Goal: Task Accomplishment & Management: Manage account settings

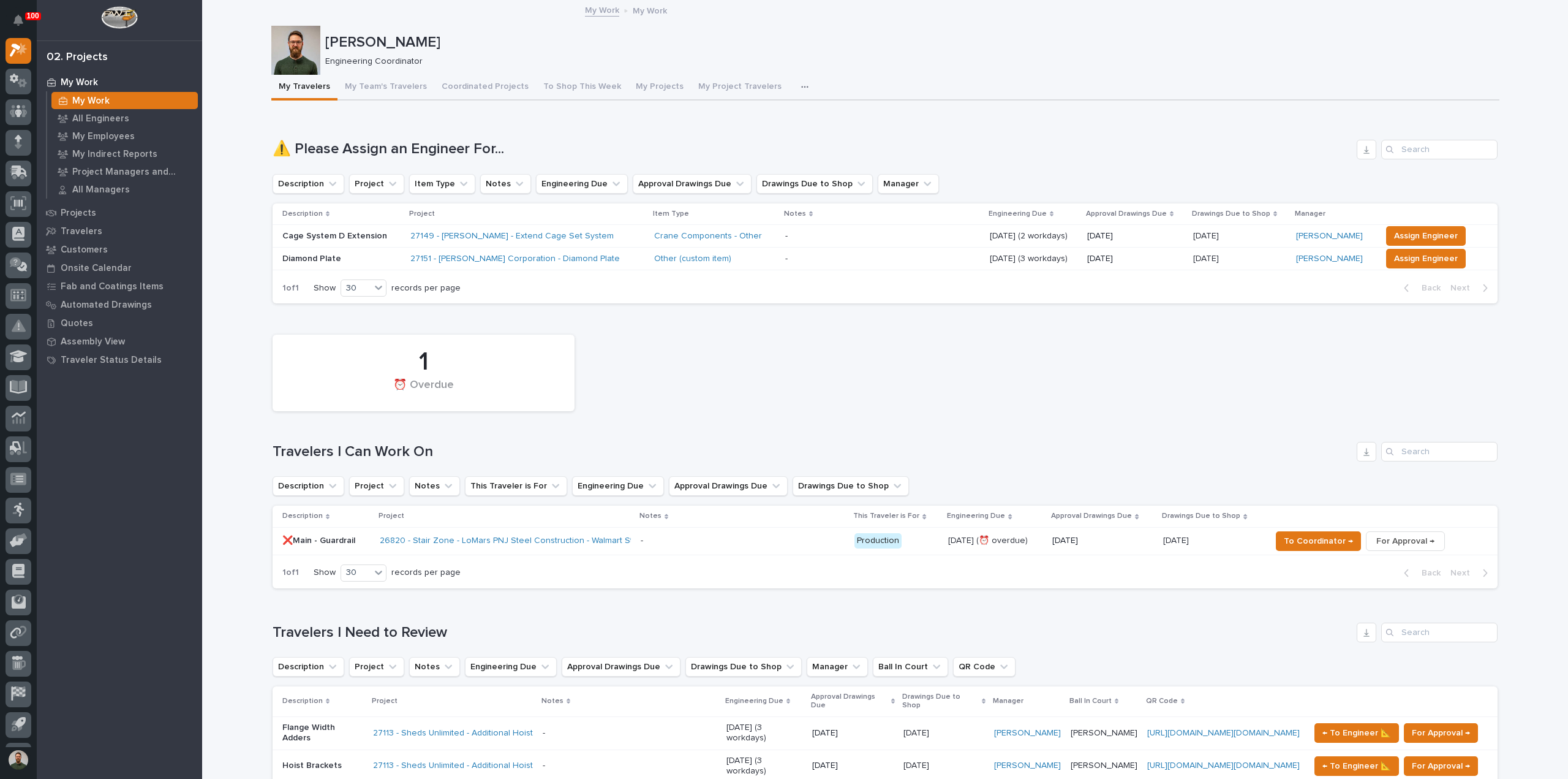
click at [723, 258] on div "Other (custom item)" at bounding box center [714, 259] width 121 height 11
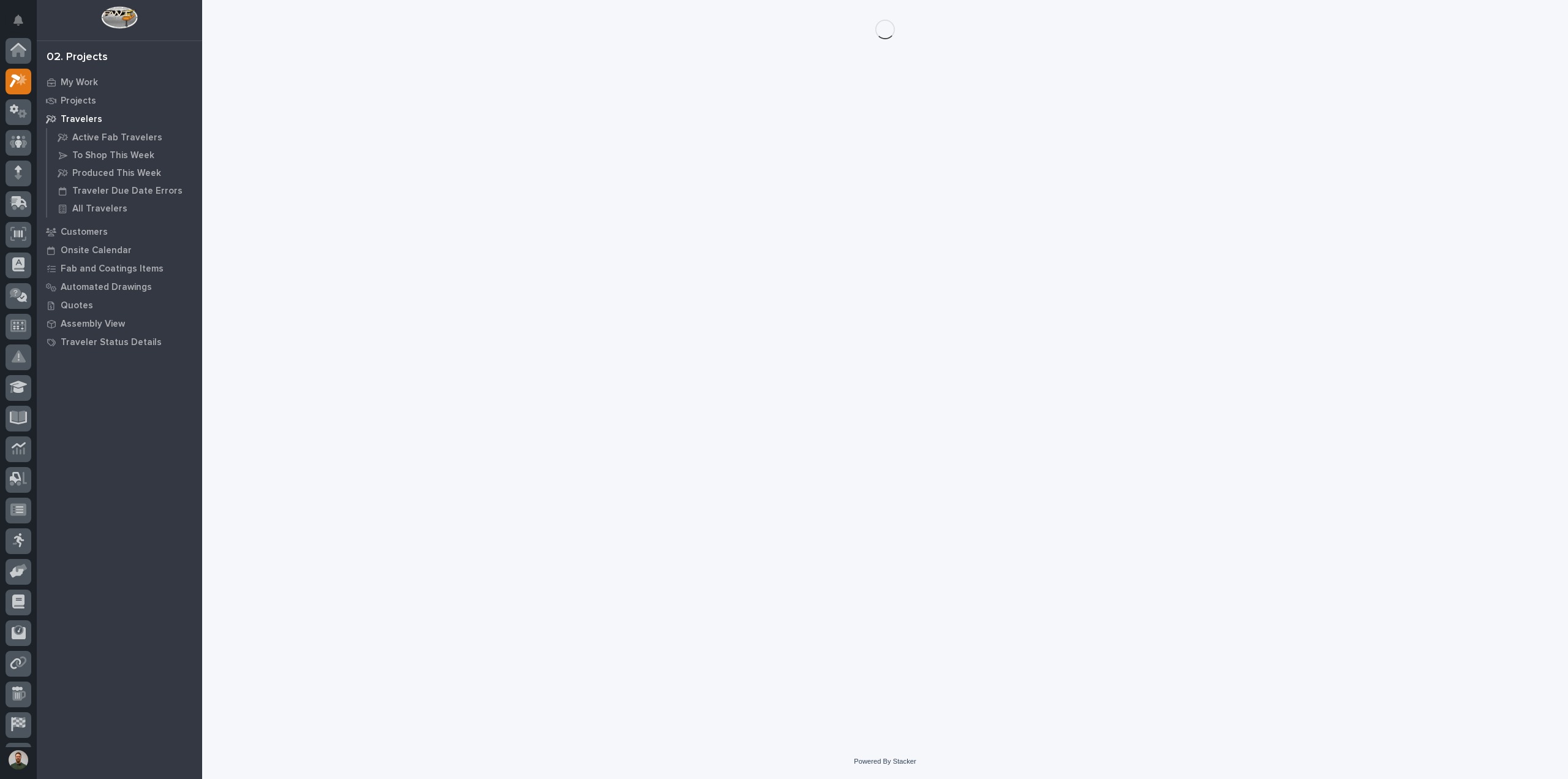
scroll to position [31, 0]
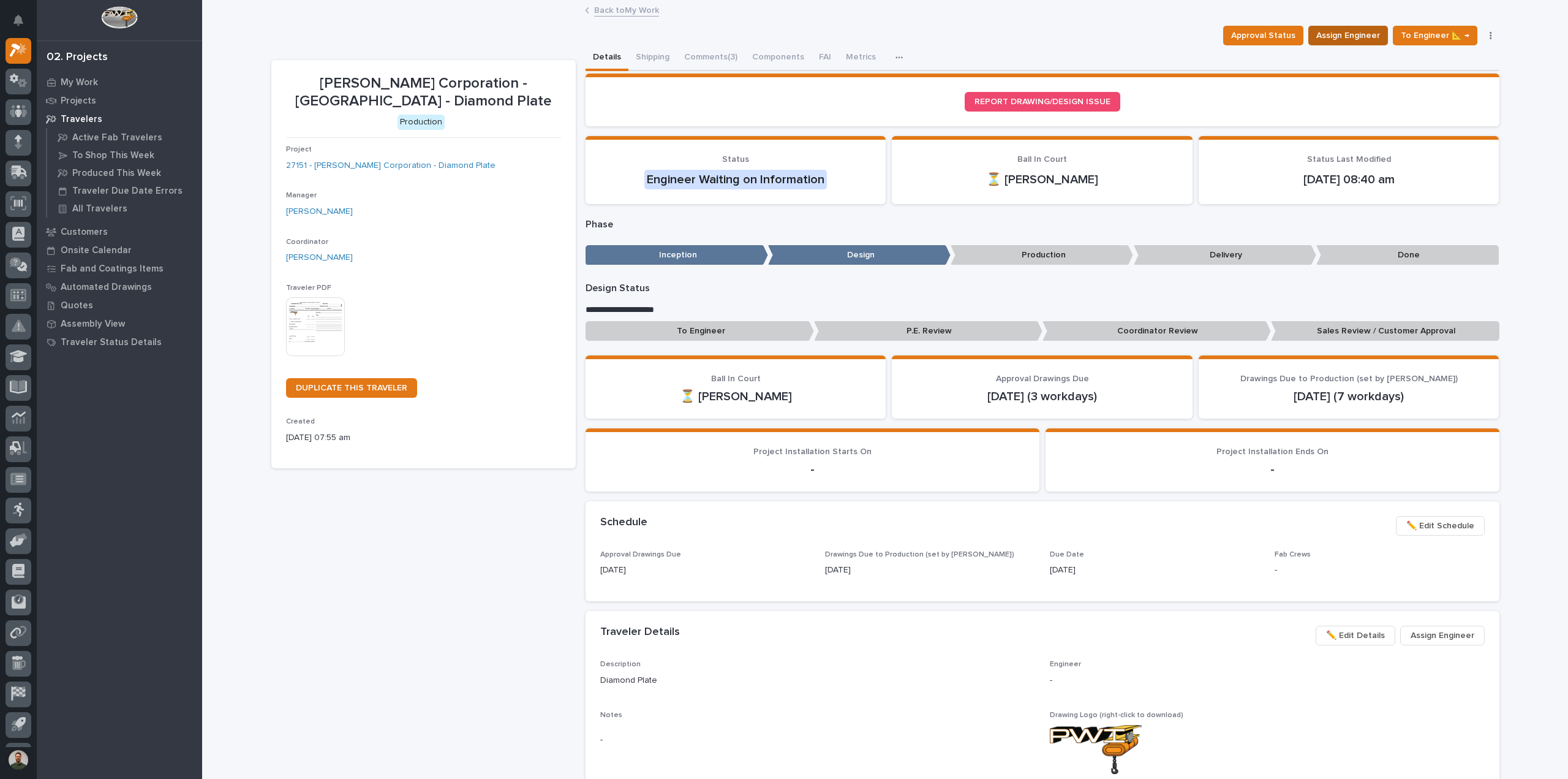
click at [1349, 34] on span "Assign Engineer" at bounding box center [1348, 35] width 64 height 15
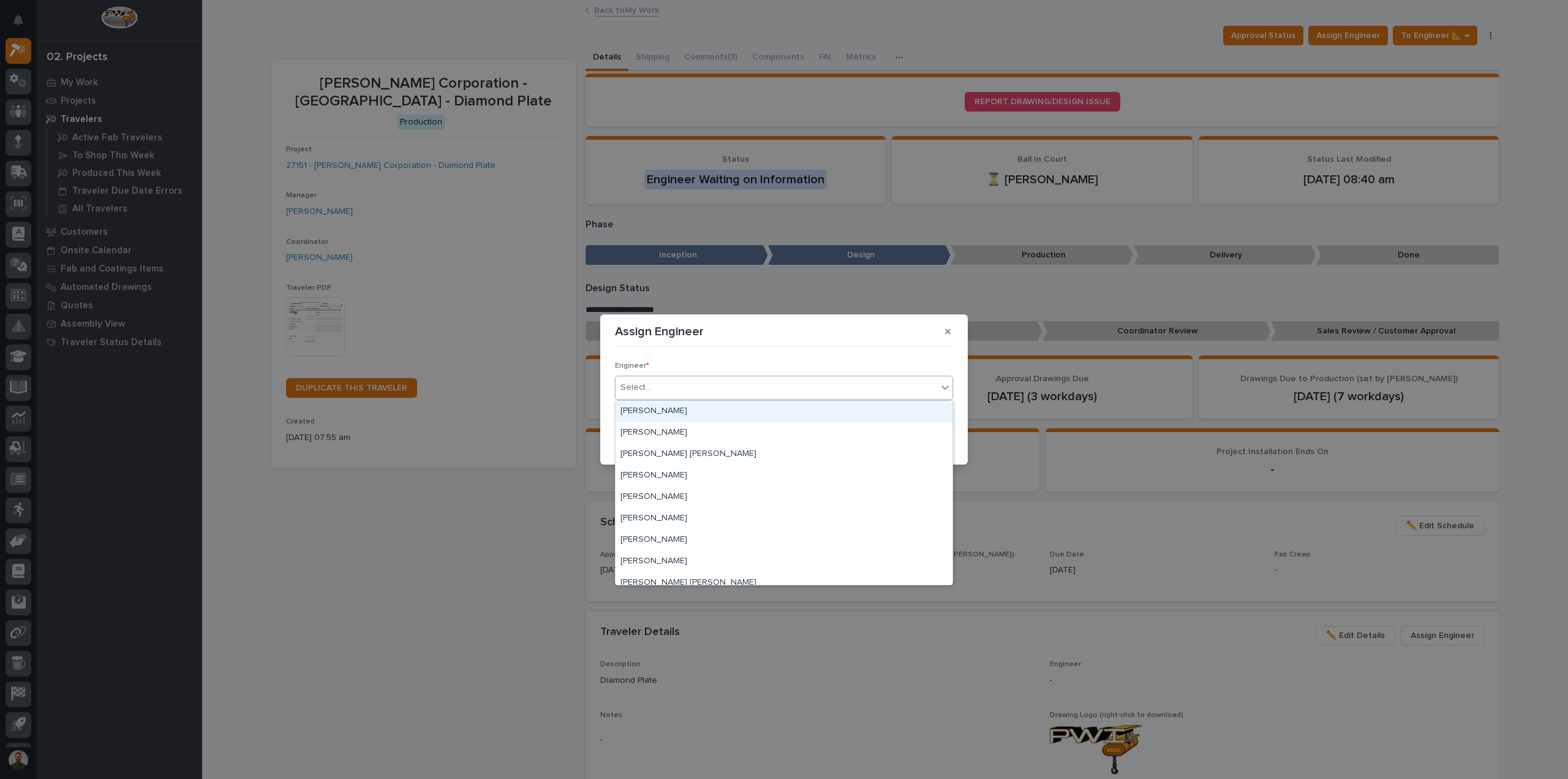
click at [783, 385] on div "Select..." at bounding box center [776, 387] width 321 height 20
type input "*"
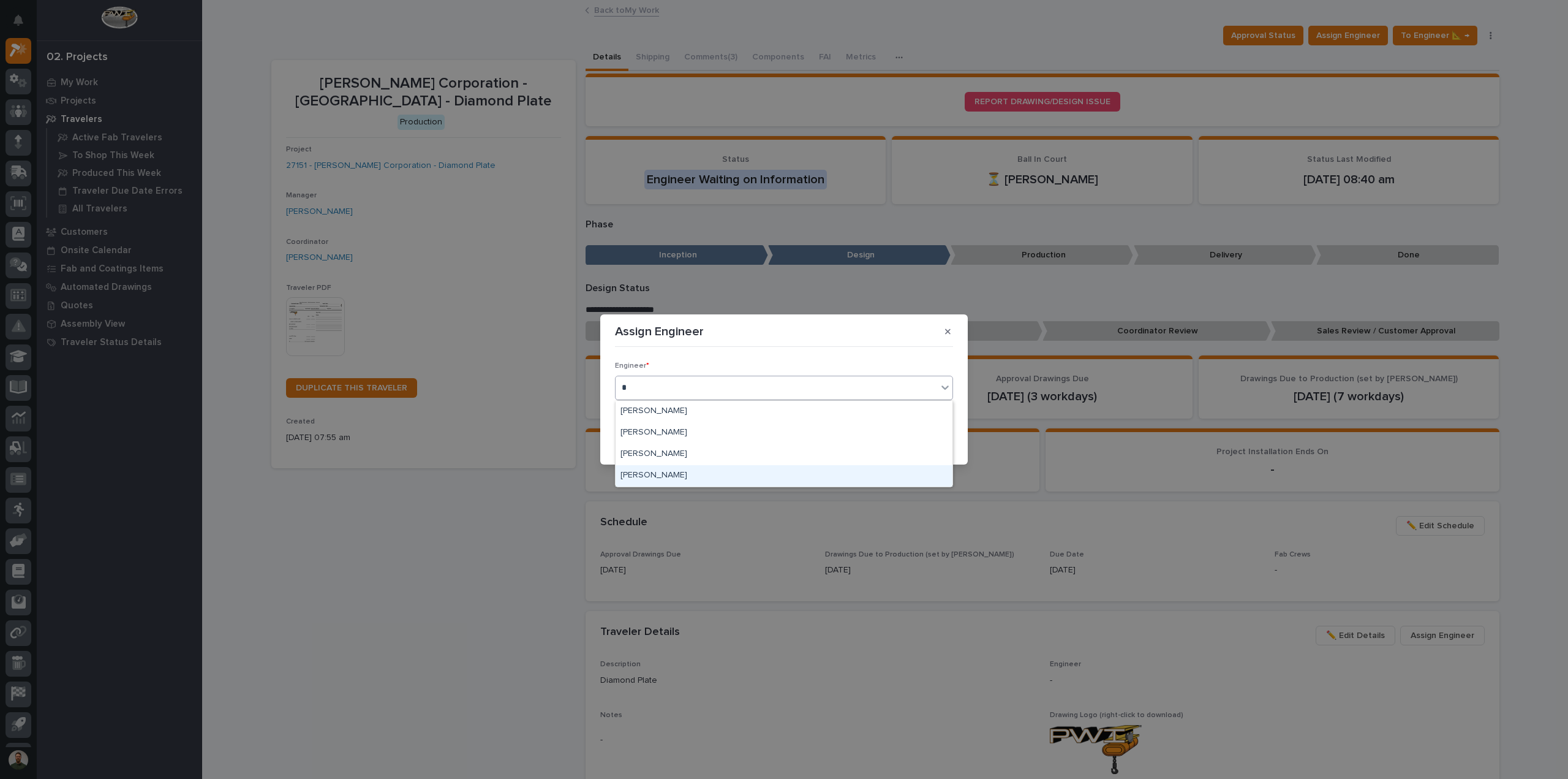
click at [684, 469] on div "[PERSON_NAME]" at bounding box center [784, 476] width 337 height 21
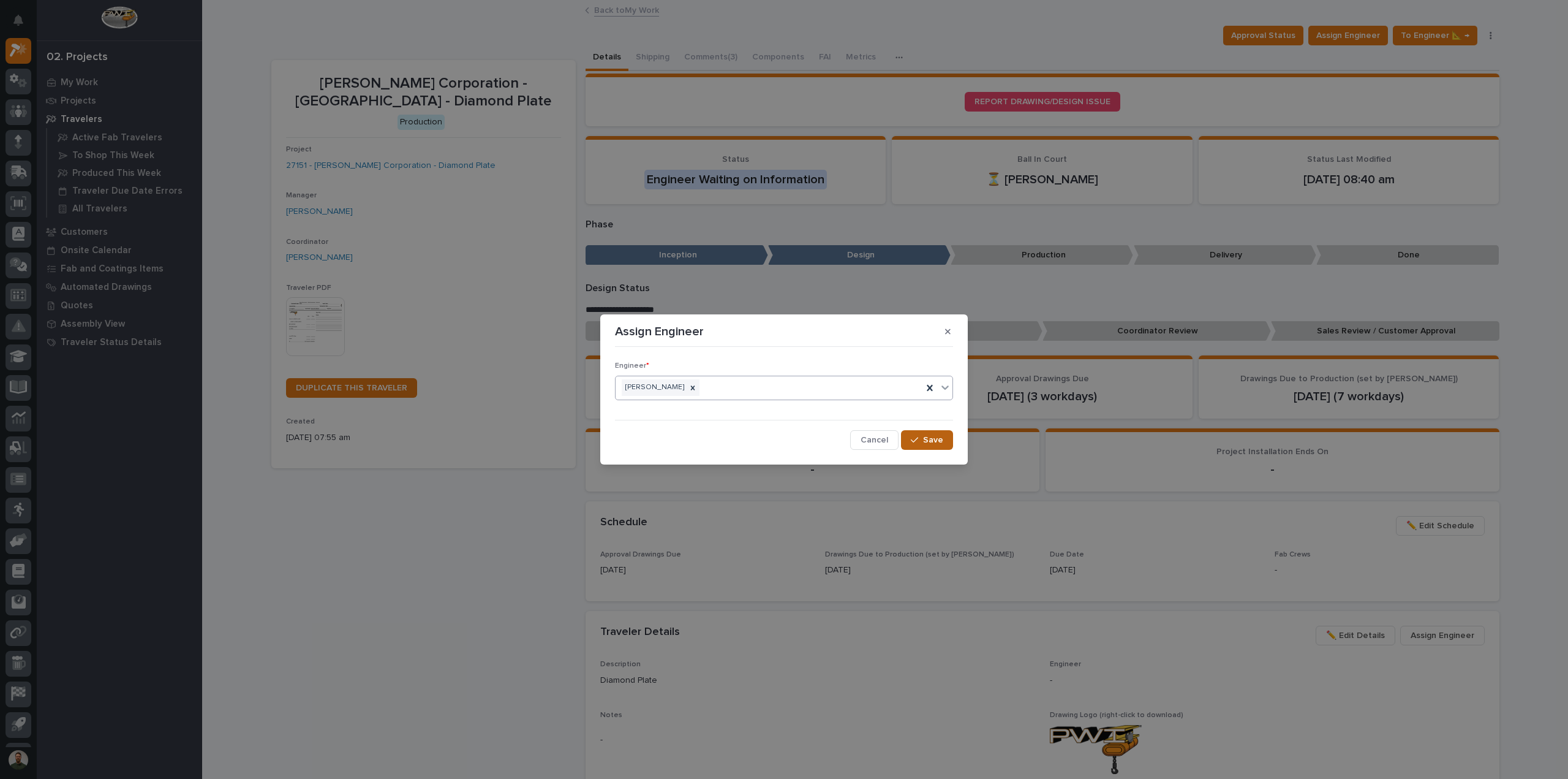
click at [939, 441] on span "Save" at bounding box center [933, 440] width 20 height 11
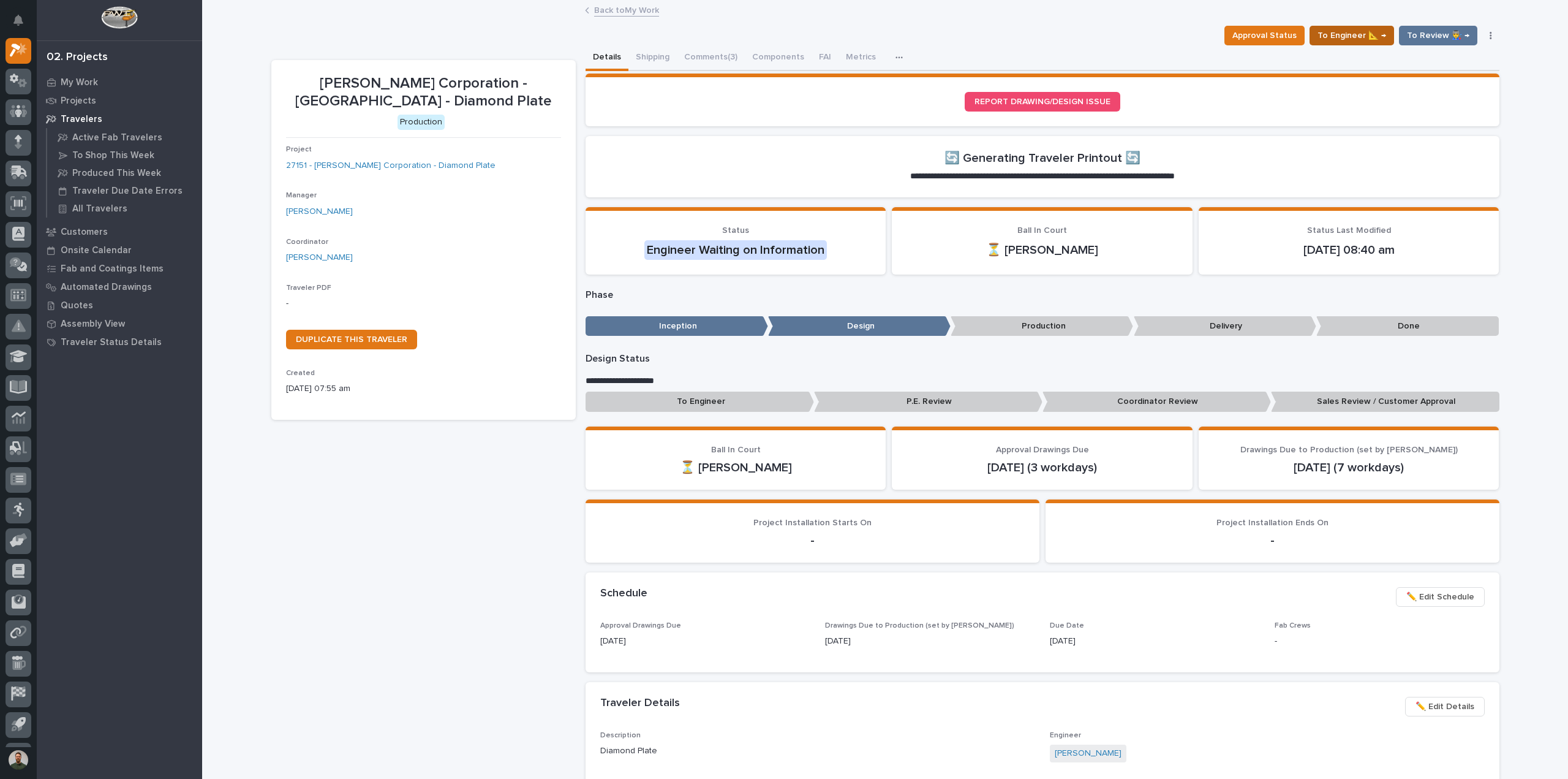
click at [1379, 33] on span "To Engineer 📐 →" at bounding box center [1352, 35] width 69 height 15
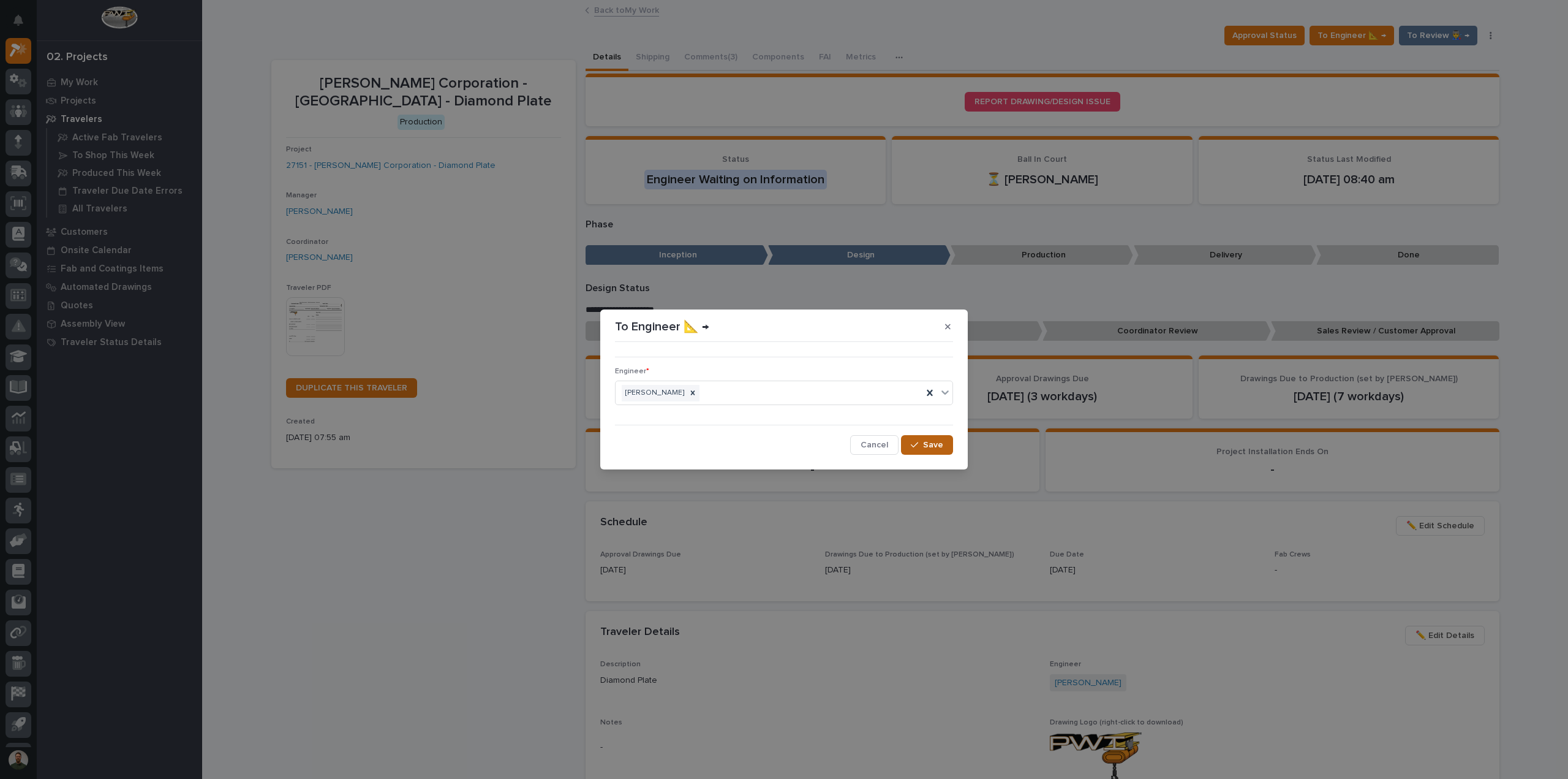
click at [929, 442] on span "Save" at bounding box center [933, 444] width 20 height 11
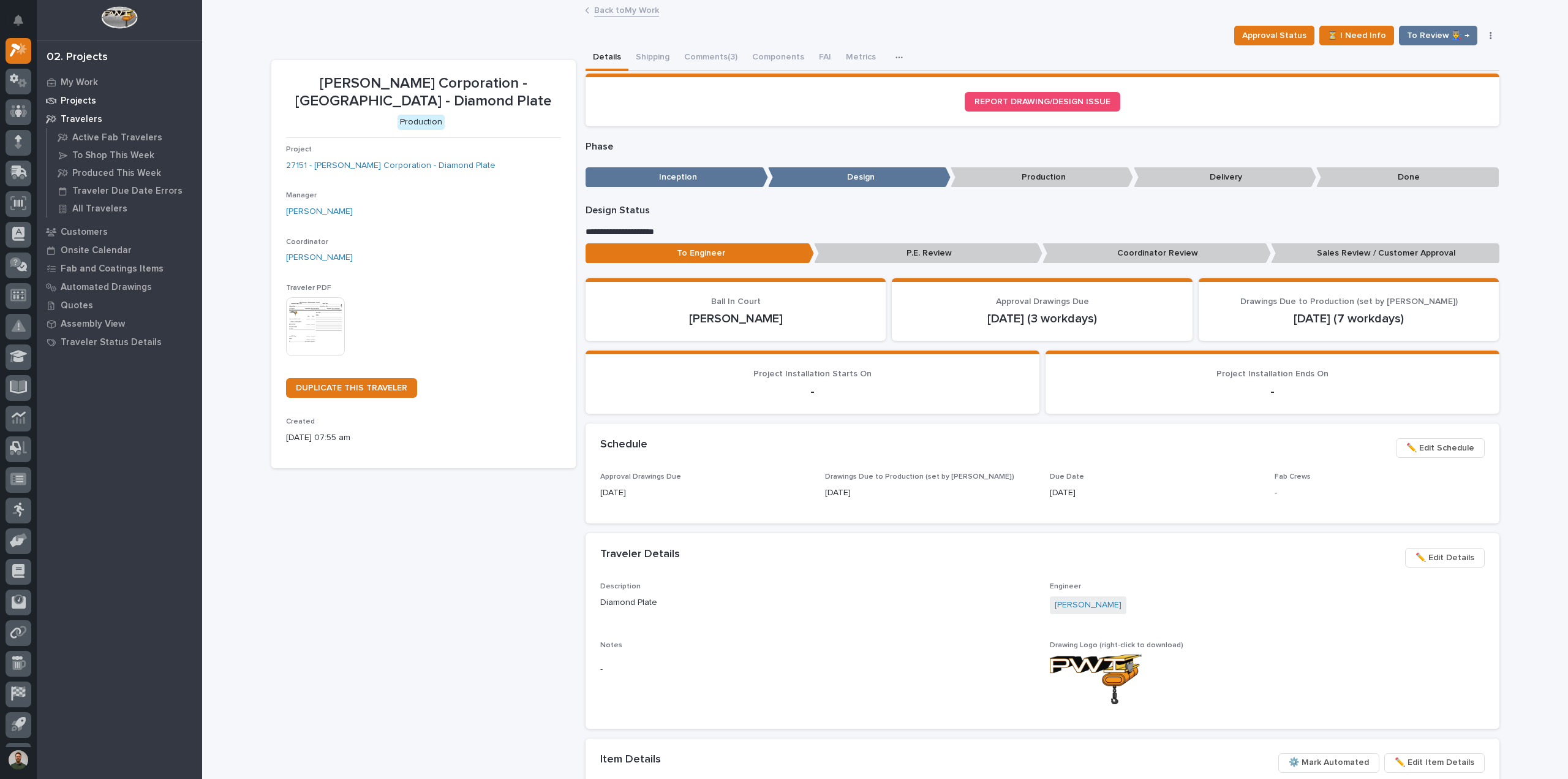
click at [82, 97] on p "Projects" at bounding box center [79, 101] width 35 height 11
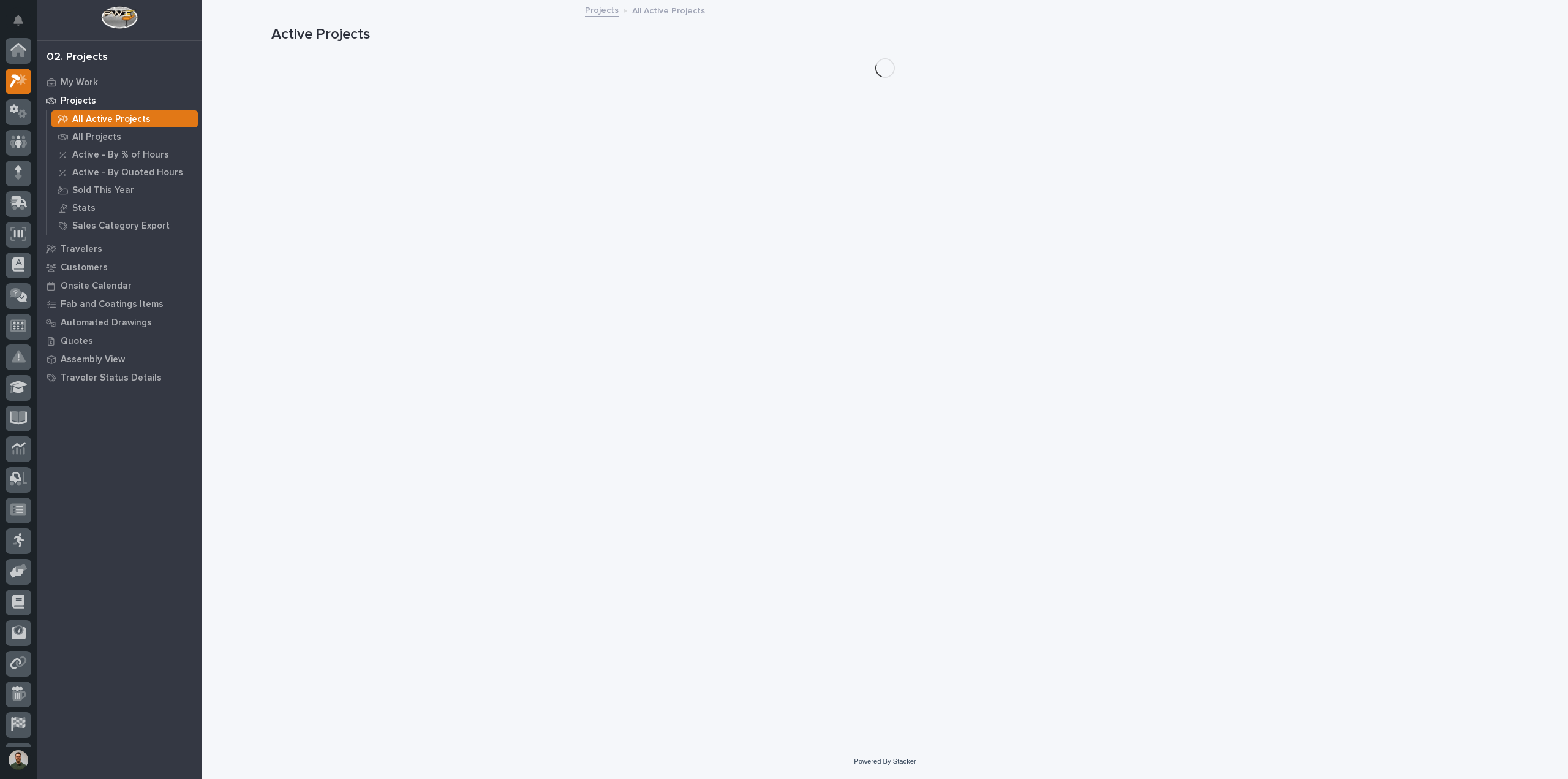
scroll to position [31, 0]
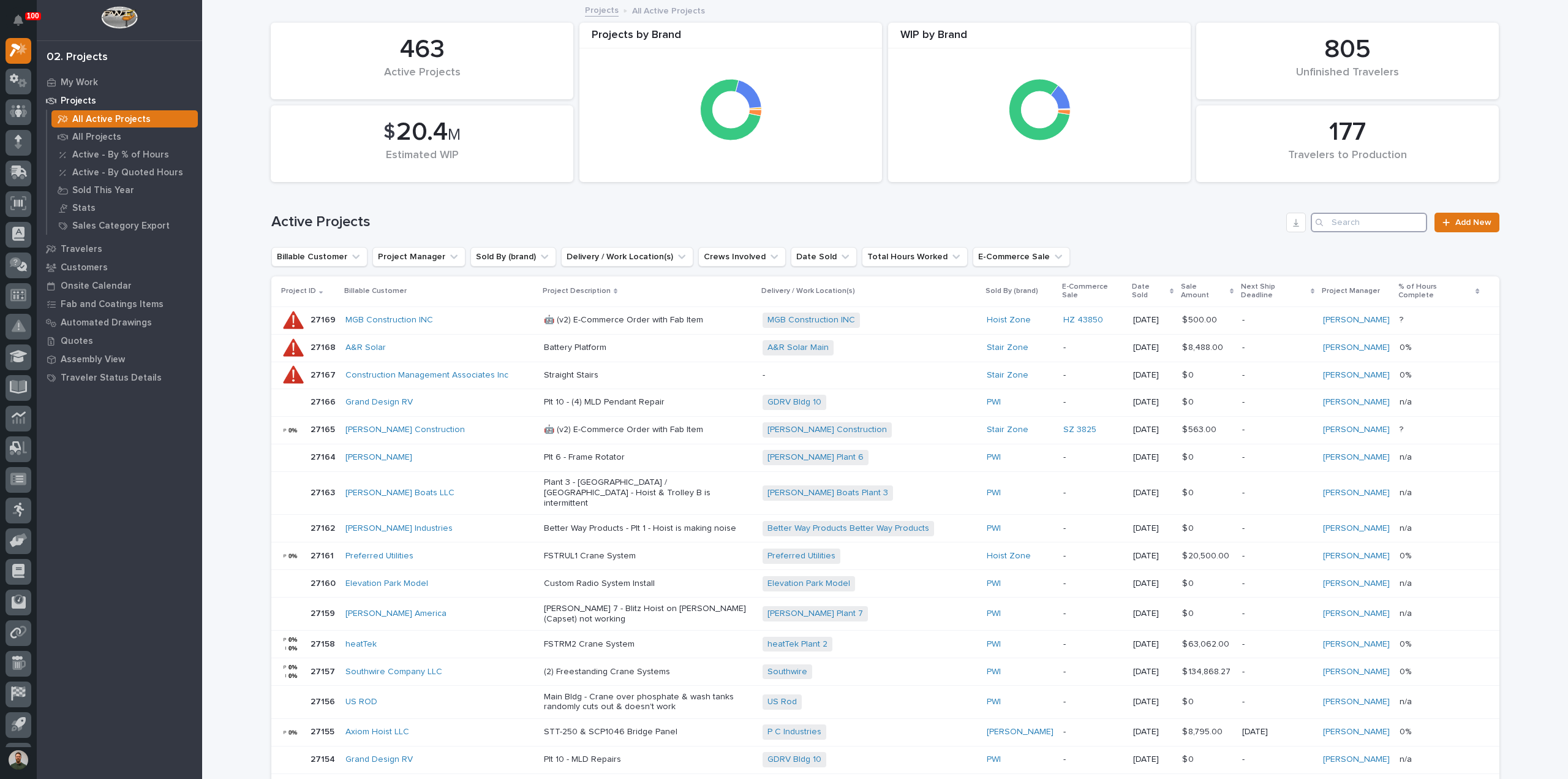
click at [1351, 225] on input "Search" at bounding box center [1369, 223] width 117 height 19
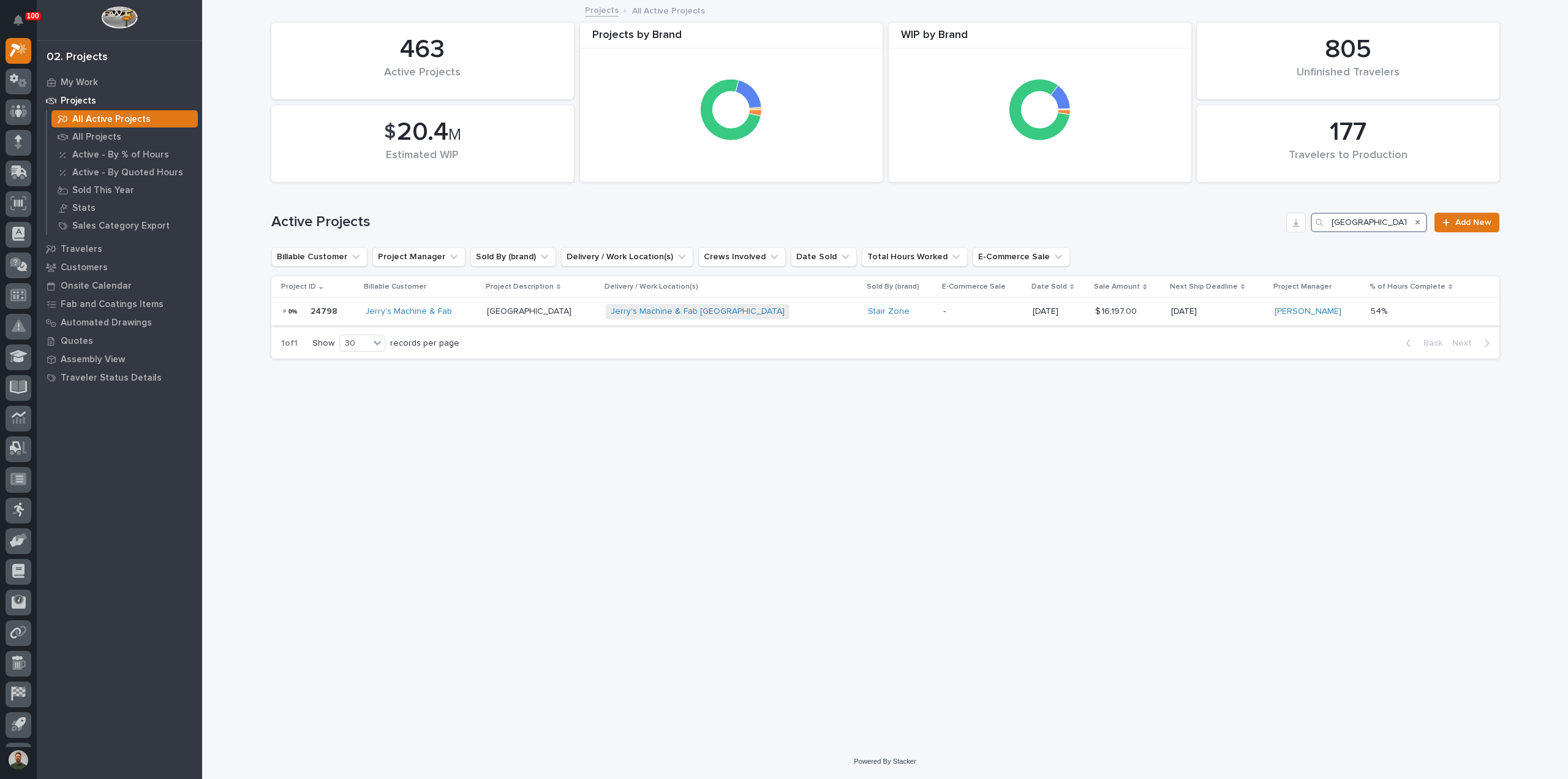
type input "[GEOGRAPHIC_DATA]"
click at [326, 309] on p "24798" at bounding box center [325, 310] width 29 height 13
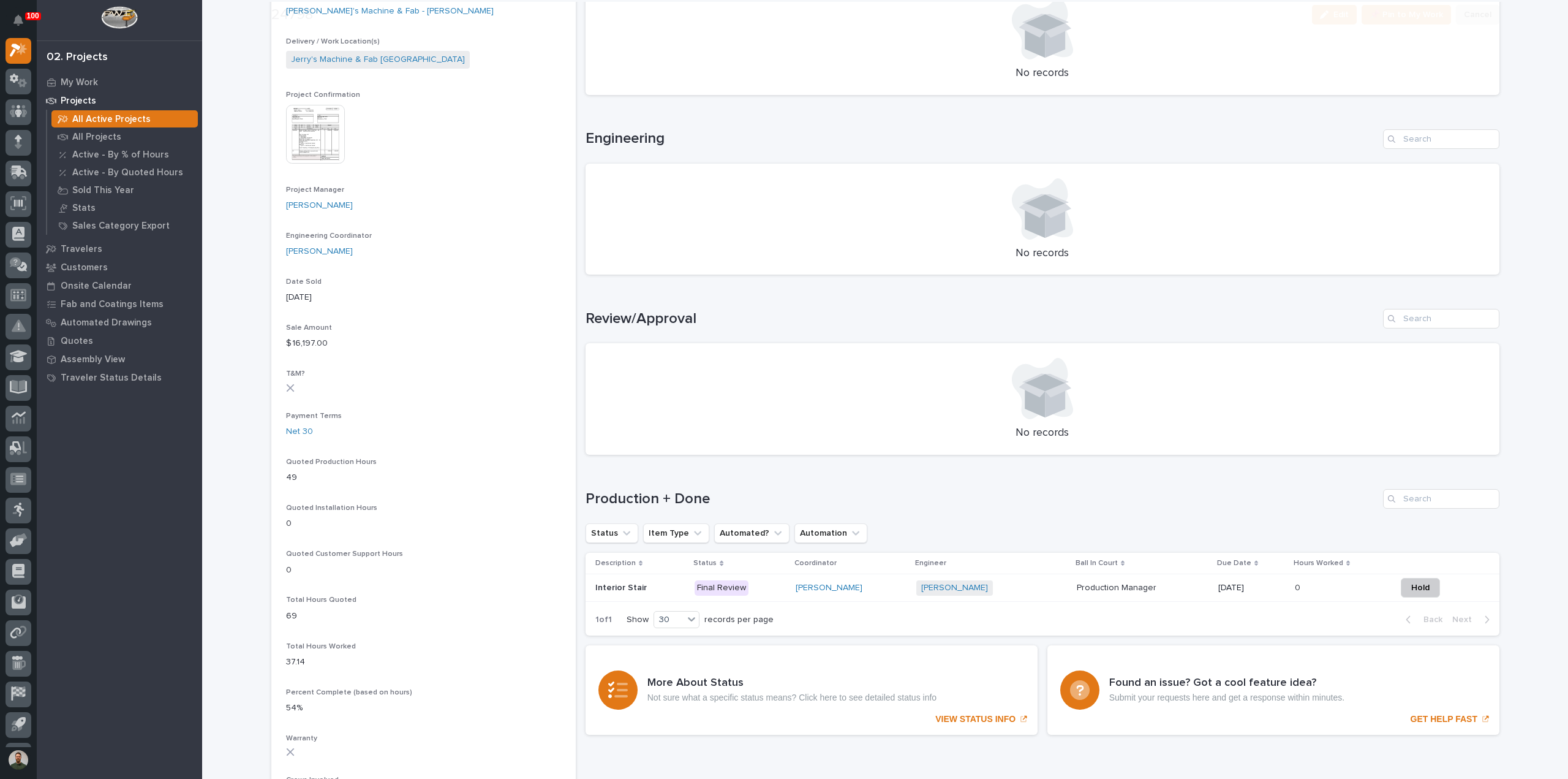
scroll to position [423, 0]
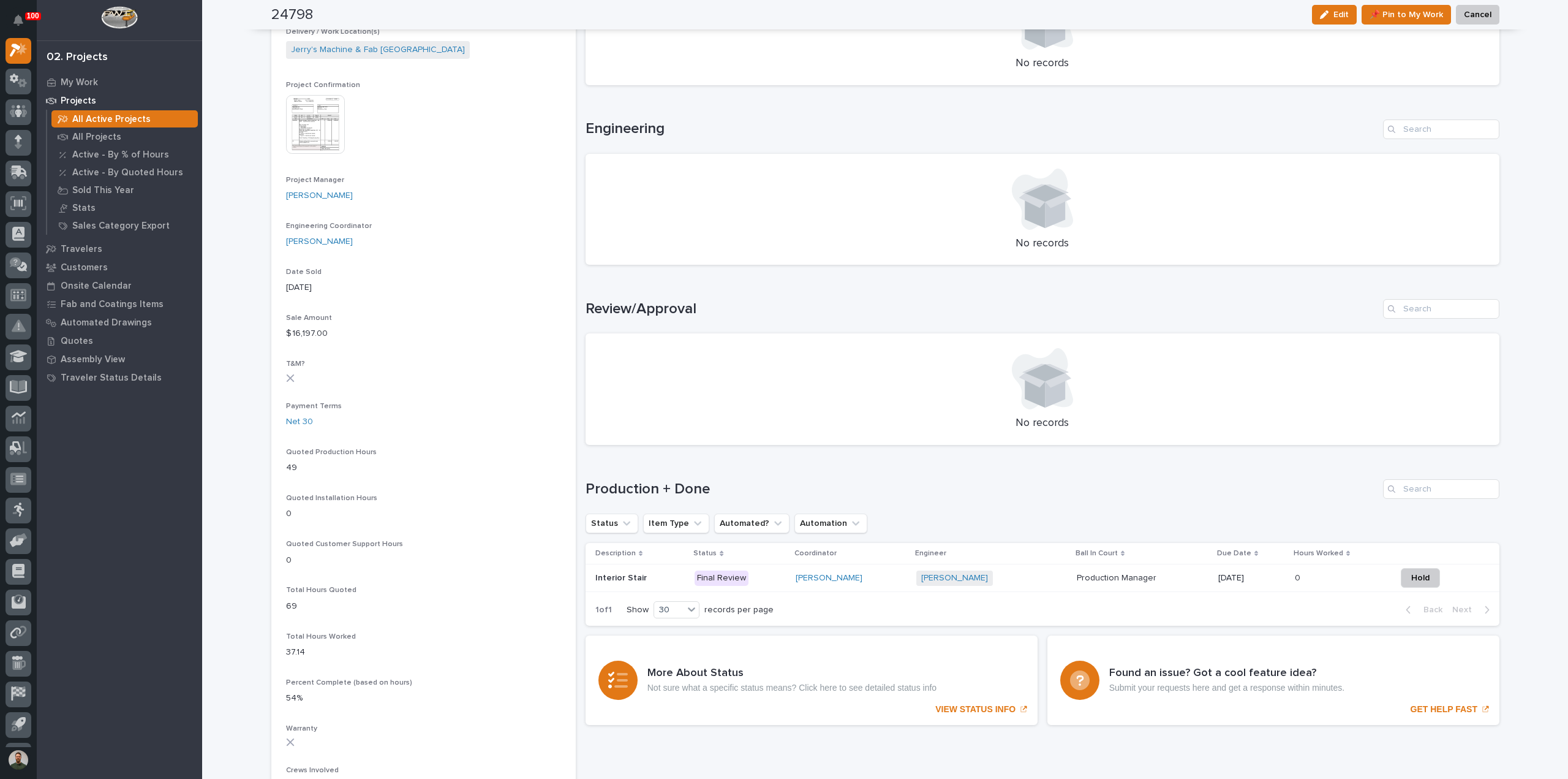
click at [643, 573] on p at bounding box center [640, 579] width 90 height 11
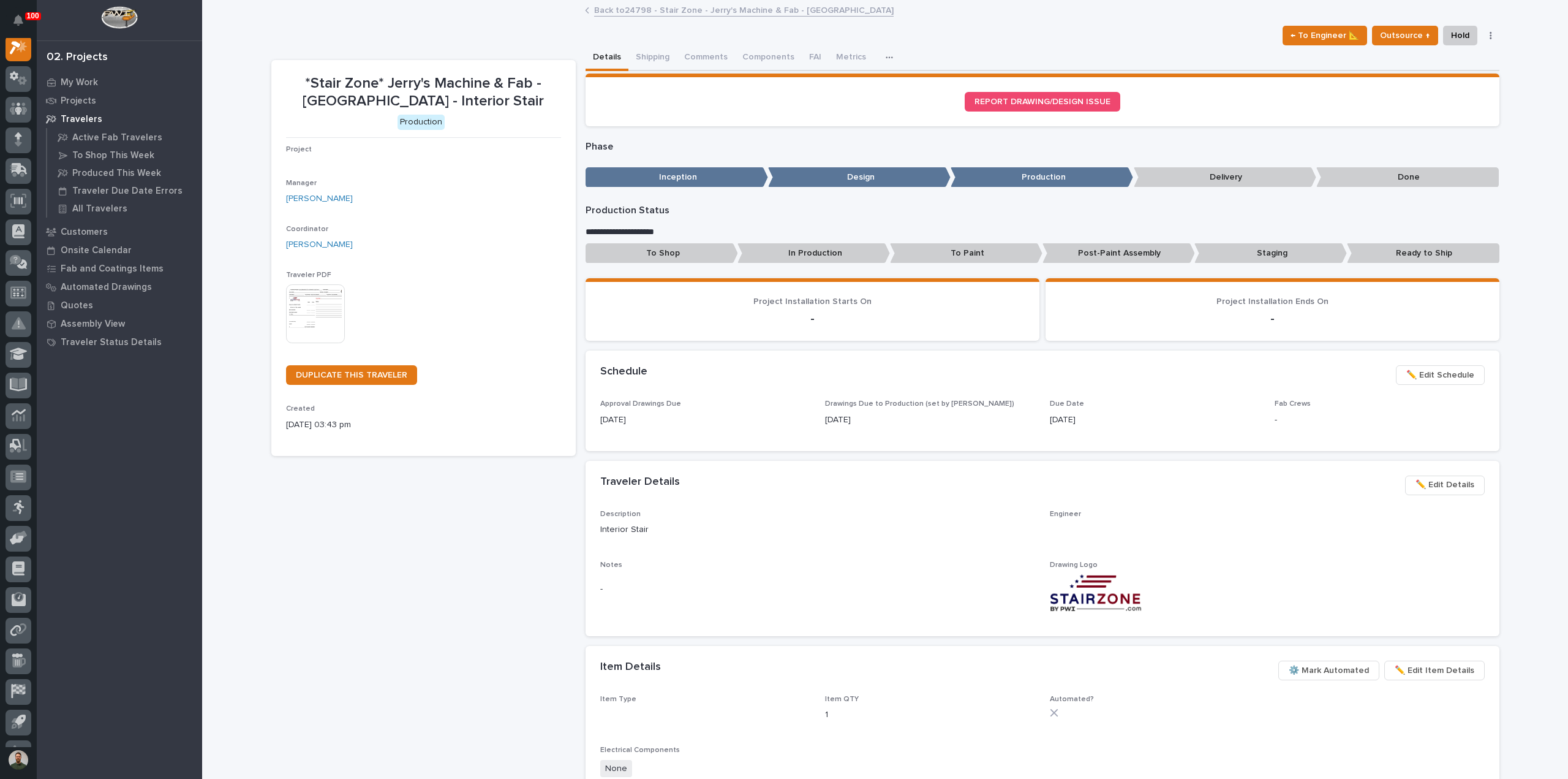
scroll to position [31, 0]
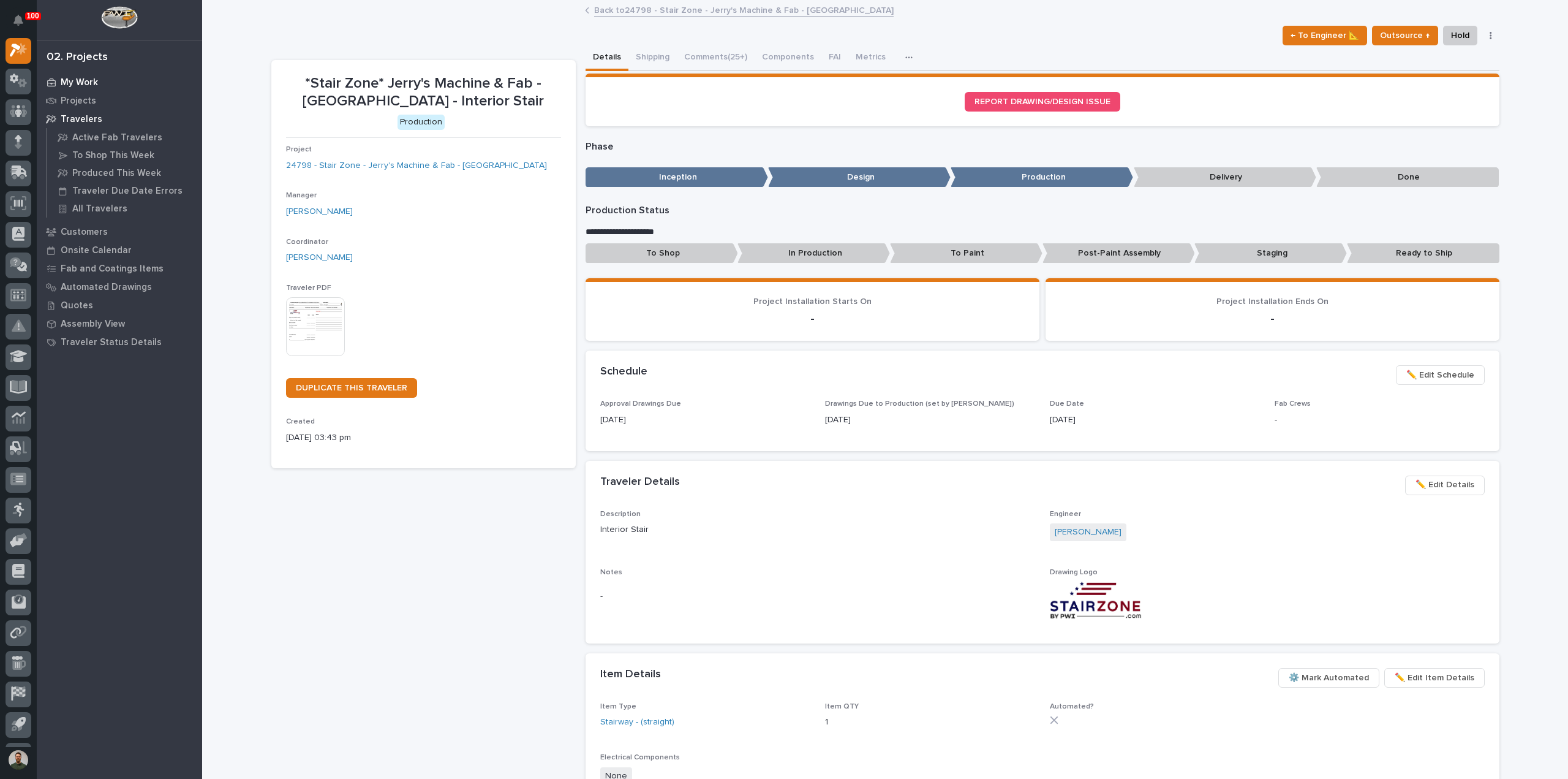
click at [85, 84] on p "My Work" at bounding box center [79, 82] width 37 height 11
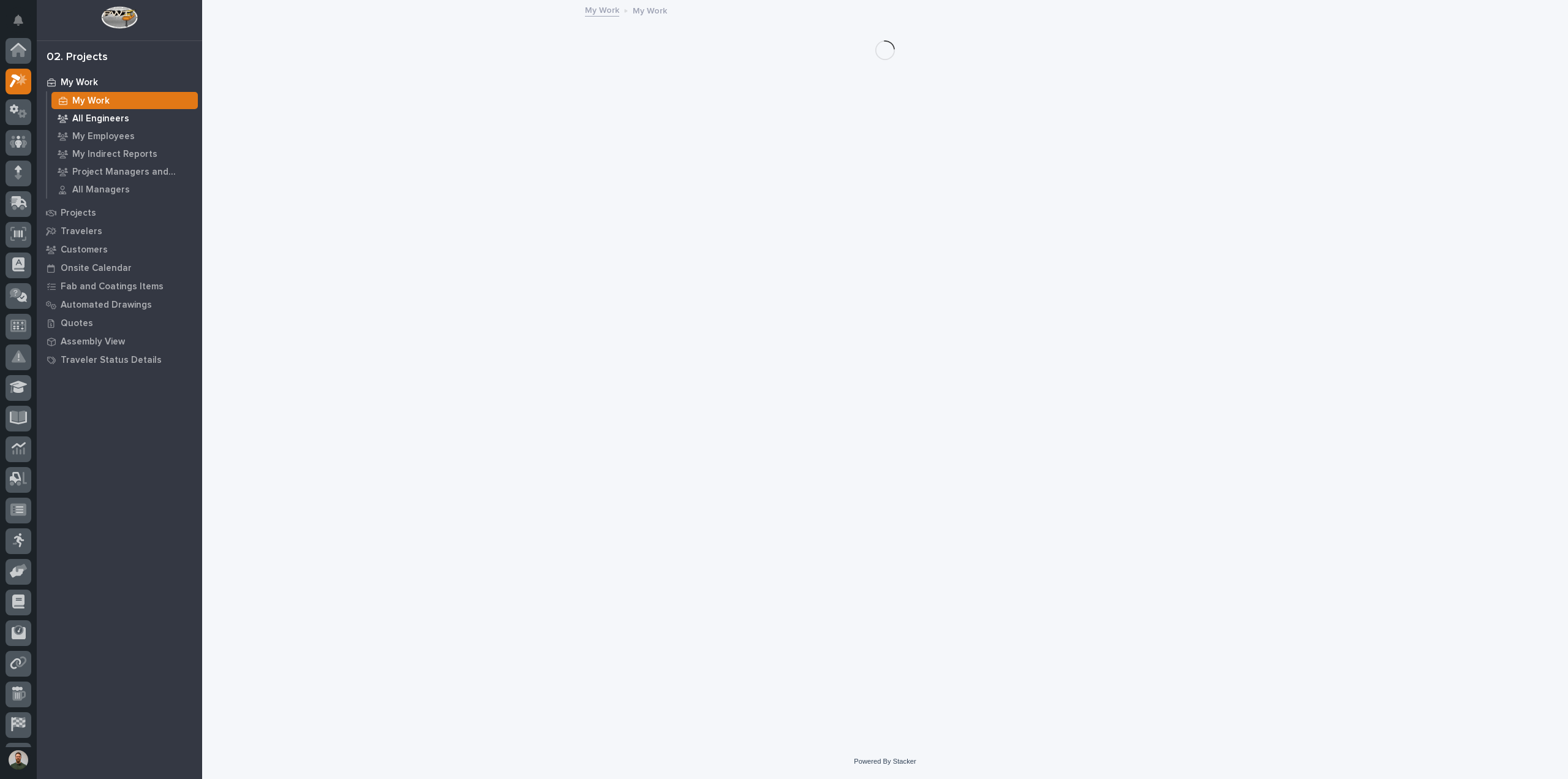
scroll to position [31, 0]
click at [95, 117] on p "All Engineers" at bounding box center [101, 118] width 57 height 11
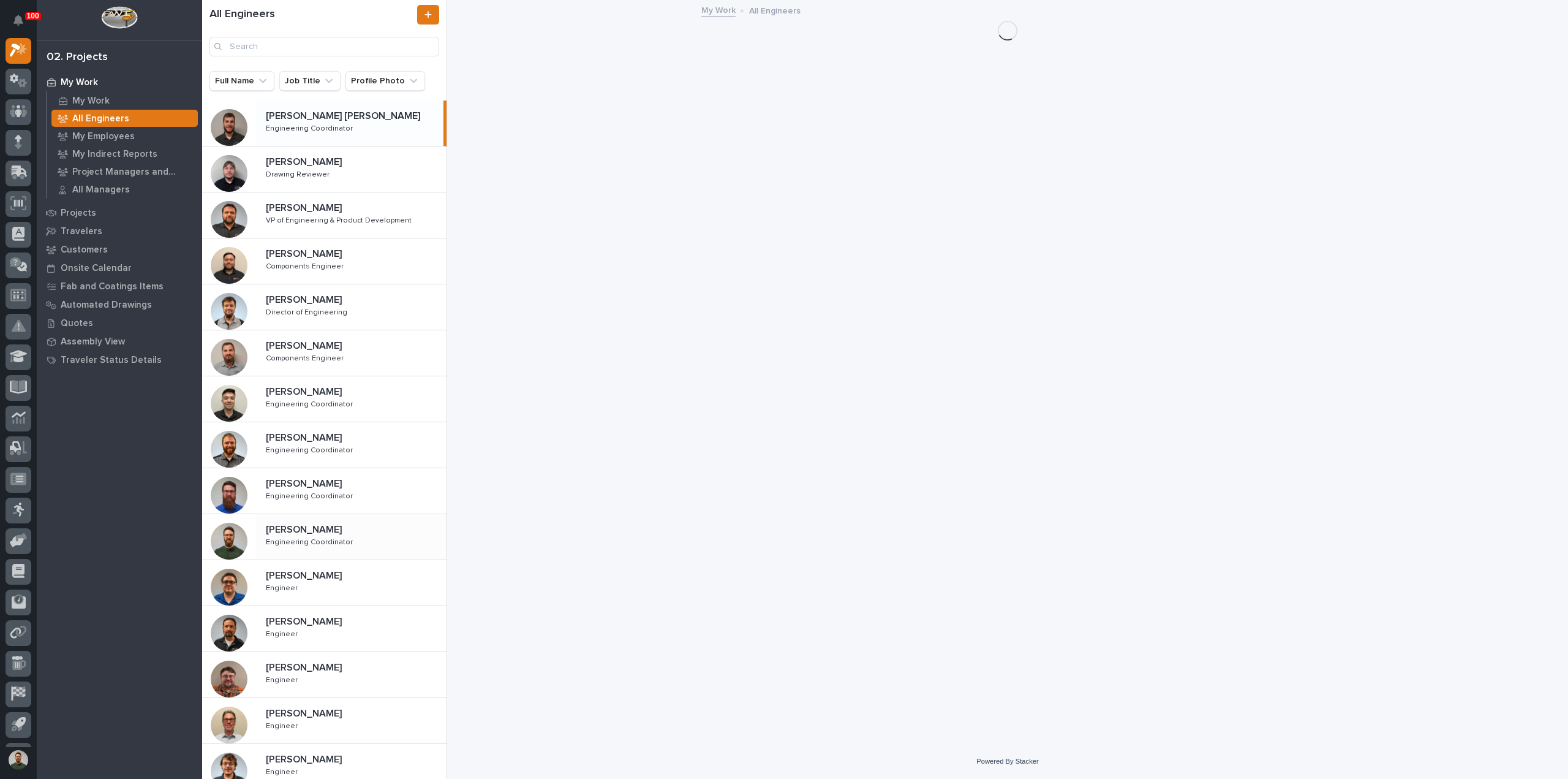
scroll to position [277, 0]
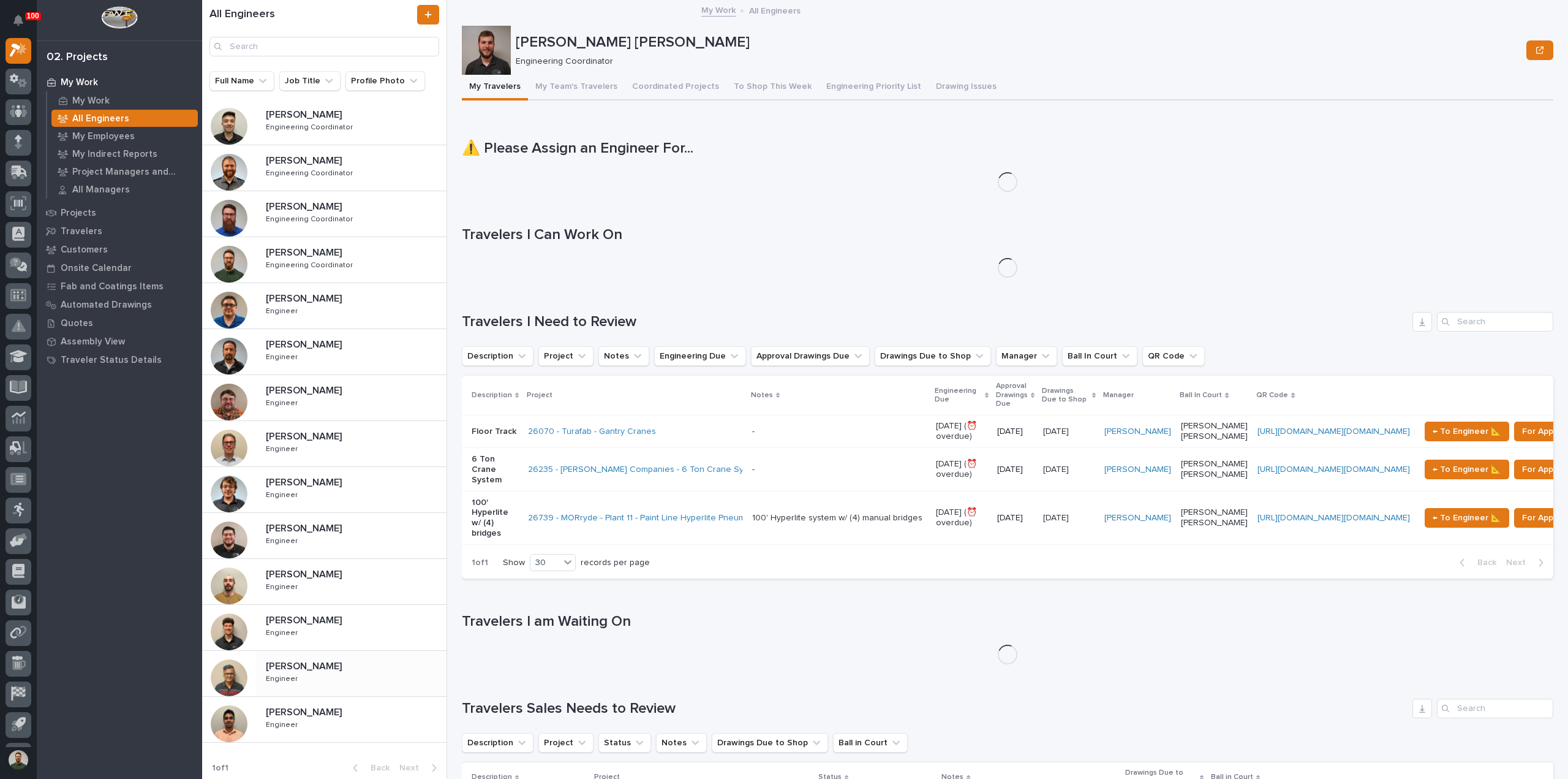
click at [326, 633] on div "[PERSON_NAME] [PERSON_NAME] Engineer Engineer" at bounding box center [351, 627] width 191 height 35
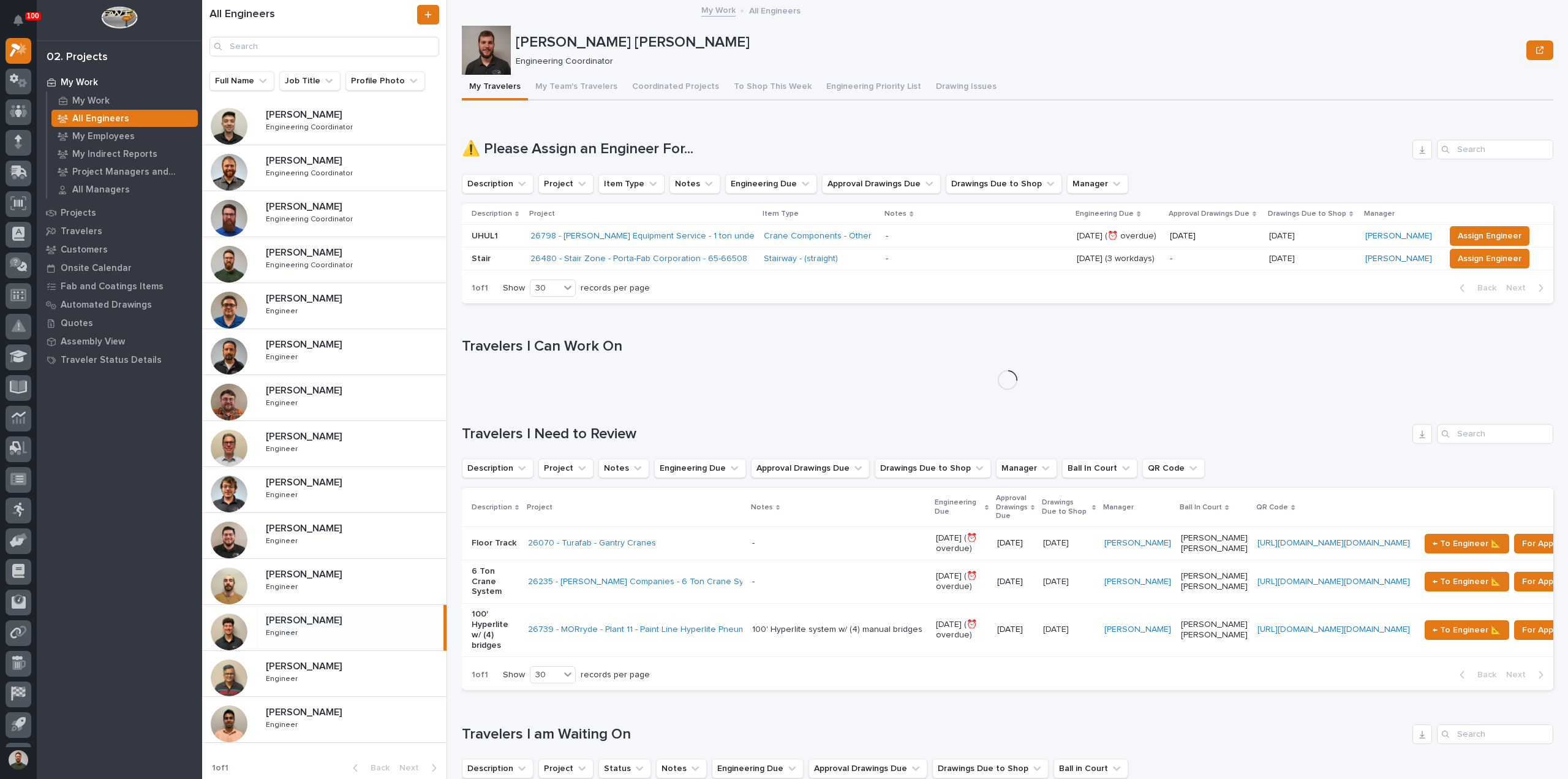
click at [323, 668] on p at bounding box center [353, 666] width 176 height 11
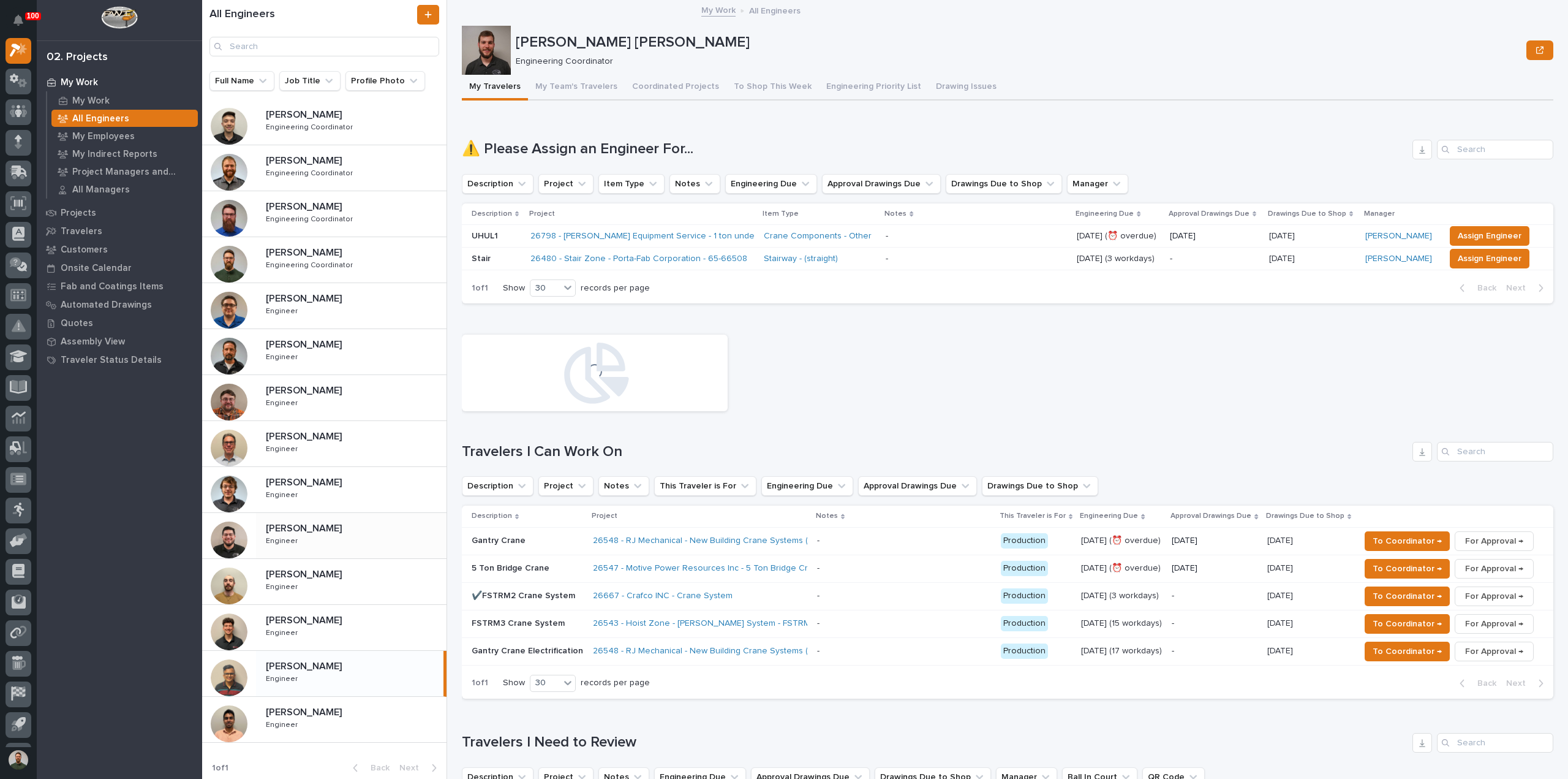
click at [317, 531] on p "[PERSON_NAME]" at bounding box center [305, 527] width 79 height 14
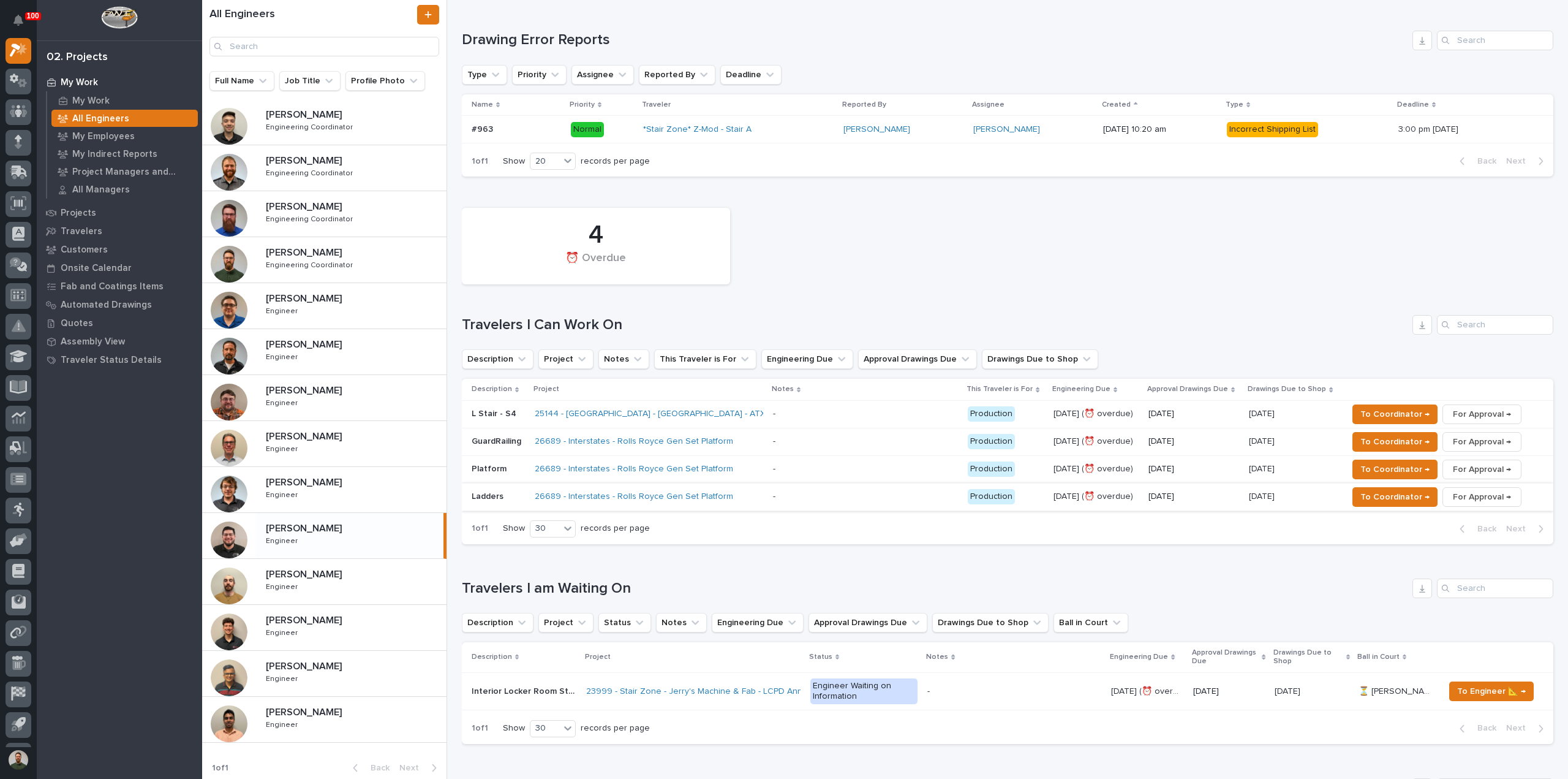
scroll to position [163, 0]
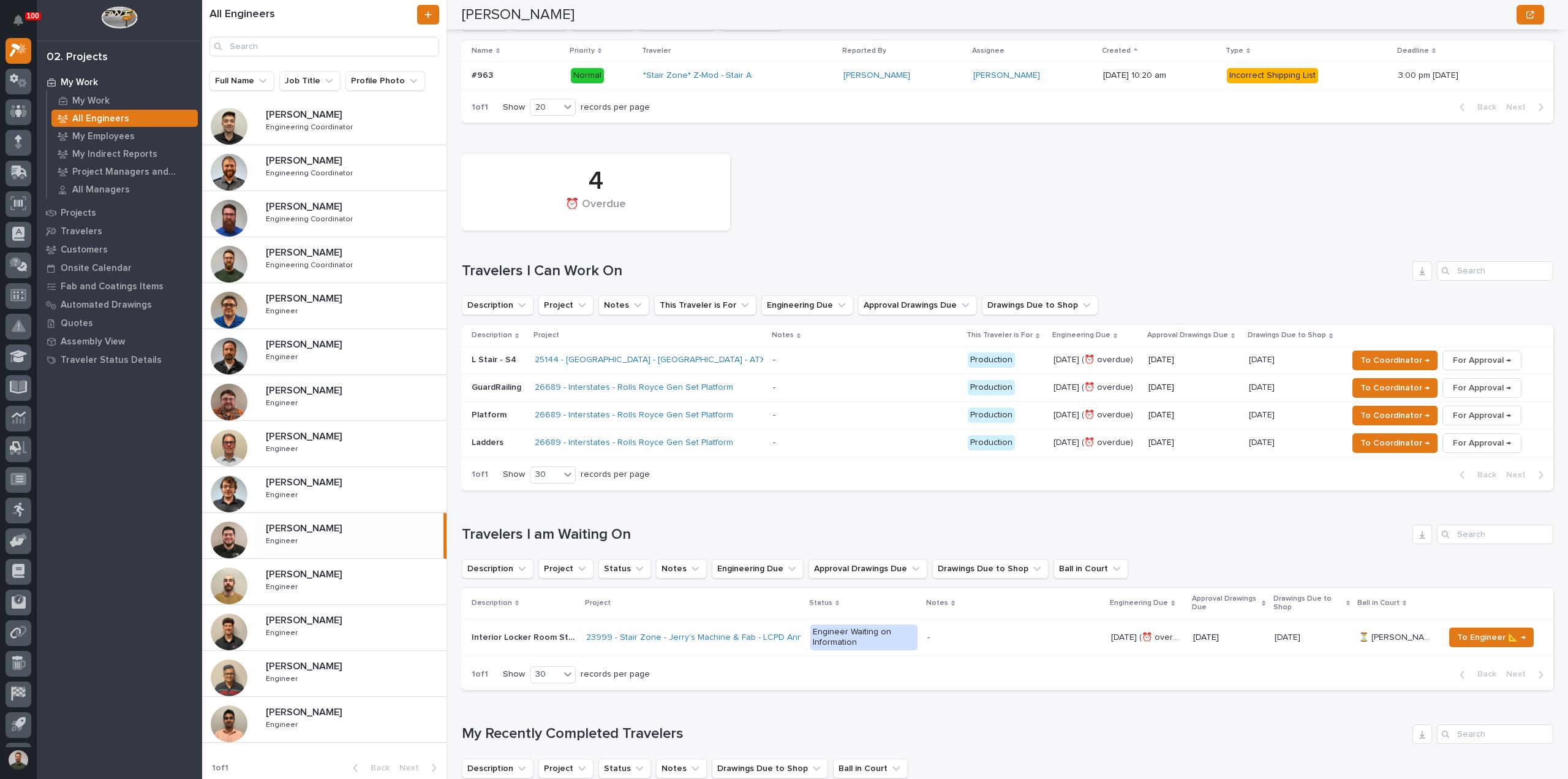
click at [543, 277] on h1 "Travelers I Can Work On" at bounding box center [934, 271] width 946 height 18
drag, startPoint x: 543, startPoint y: 276, endPoint x: 545, endPoint y: 253, distance: 23.1
click at [543, 275] on h1 "Travelers I Can Work On" at bounding box center [934, 271] width 946 height 18
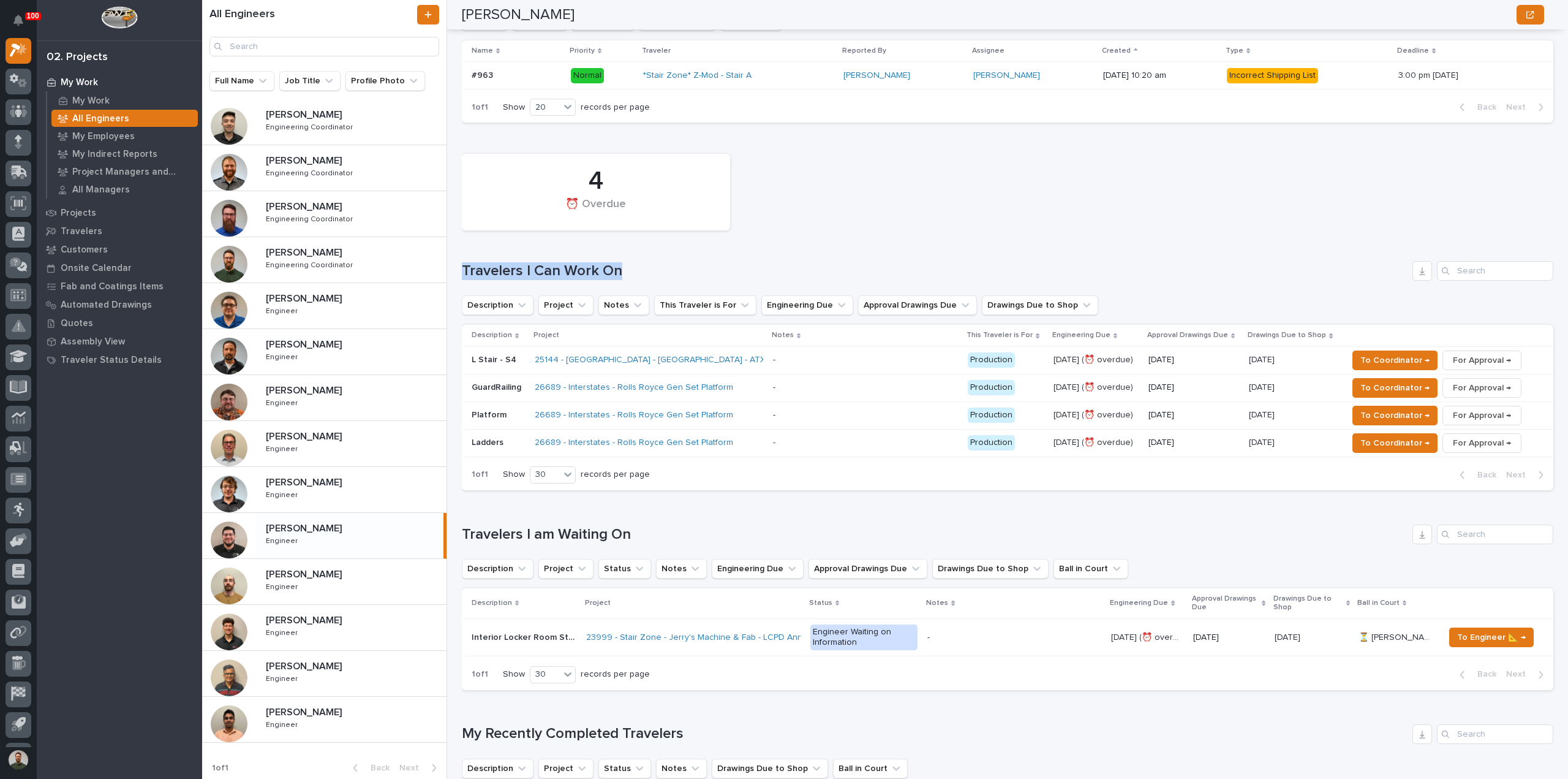
click at [545, 253] on div "4 ⏰ Overdue Travelers I Can Work On Description Project Notes This Traveler is …" at bounding box center [1007, 319] width 1091 height 343
click at [553, 271] on h1 "Travelers I Can Work On" at bounding box center [934, 271] width 946 height 18
drag, startPoint x: 553, startPoint y: 271, endPoint x: 562, endPoint y: 253, distance: 20.1
click at [553, 270] on h1 "Travelers I Can Work On" at bounding box center [934, 271] width 946 height 18
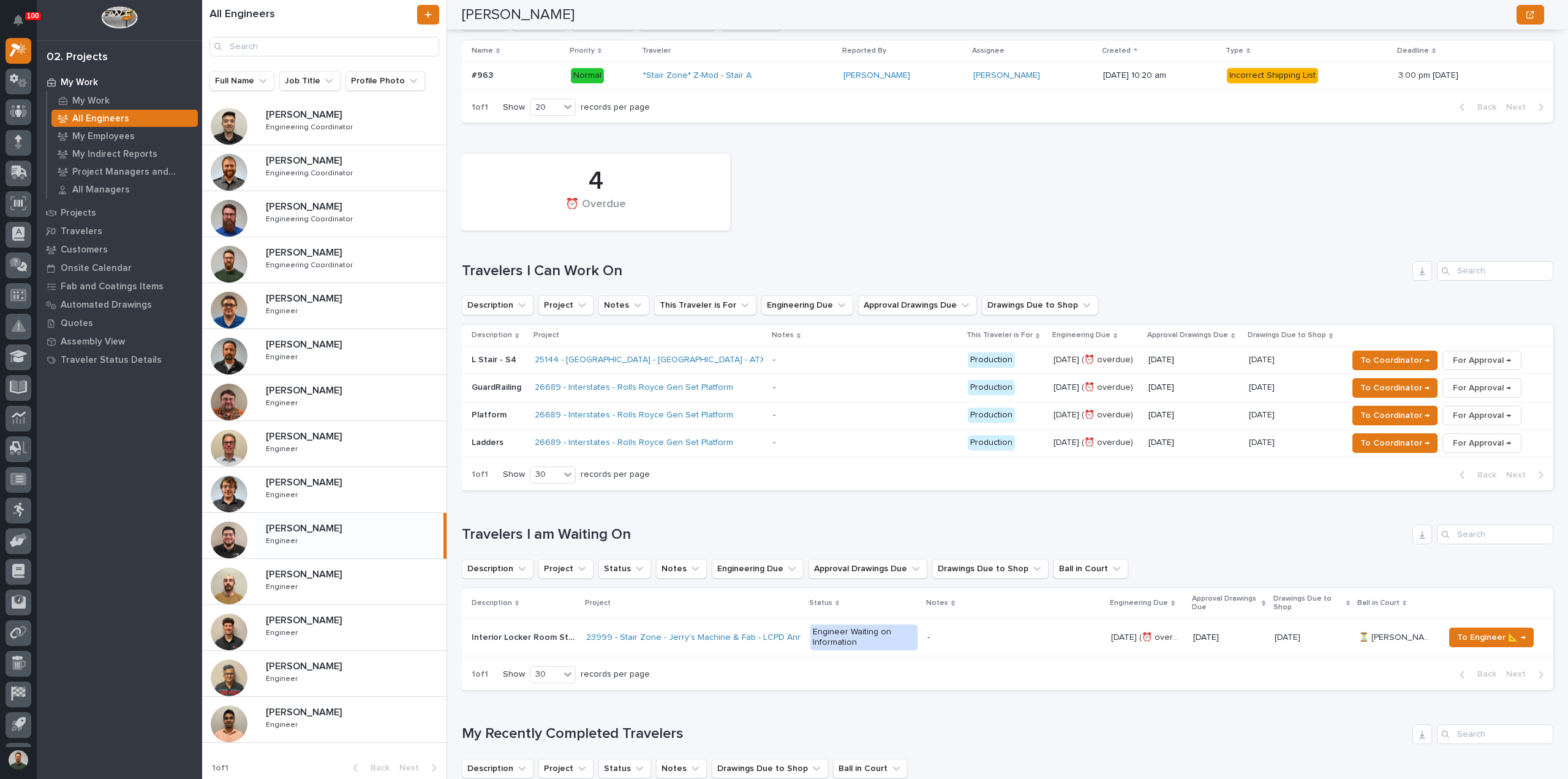
click at [562, 252] on div "4 ⏰ Overdue Travelers I Can Work On Description Project Notes This Traveler is …" at bounding box center [1007, 319] width 1091 height 343
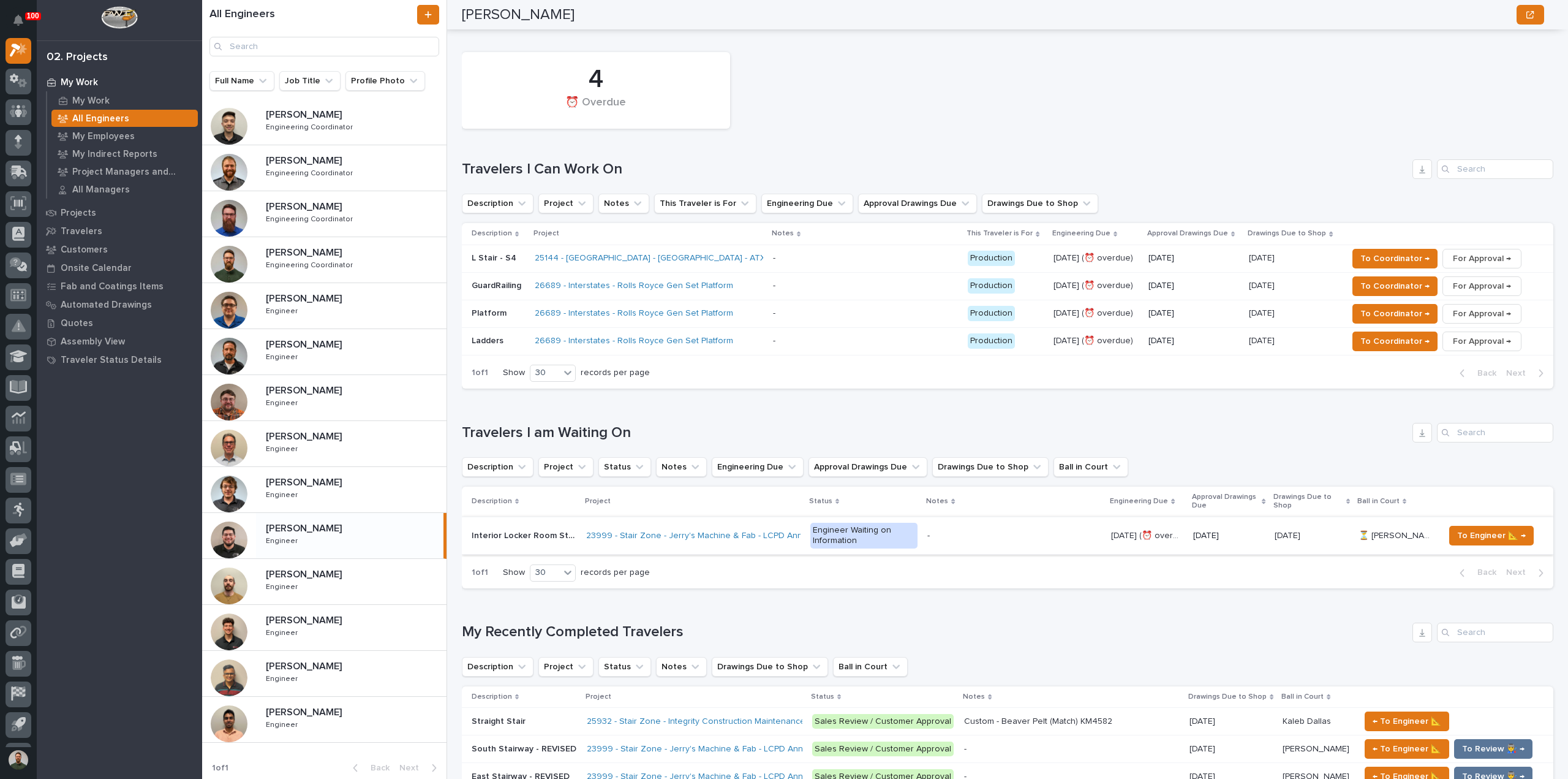
scroll to position [246, 0]
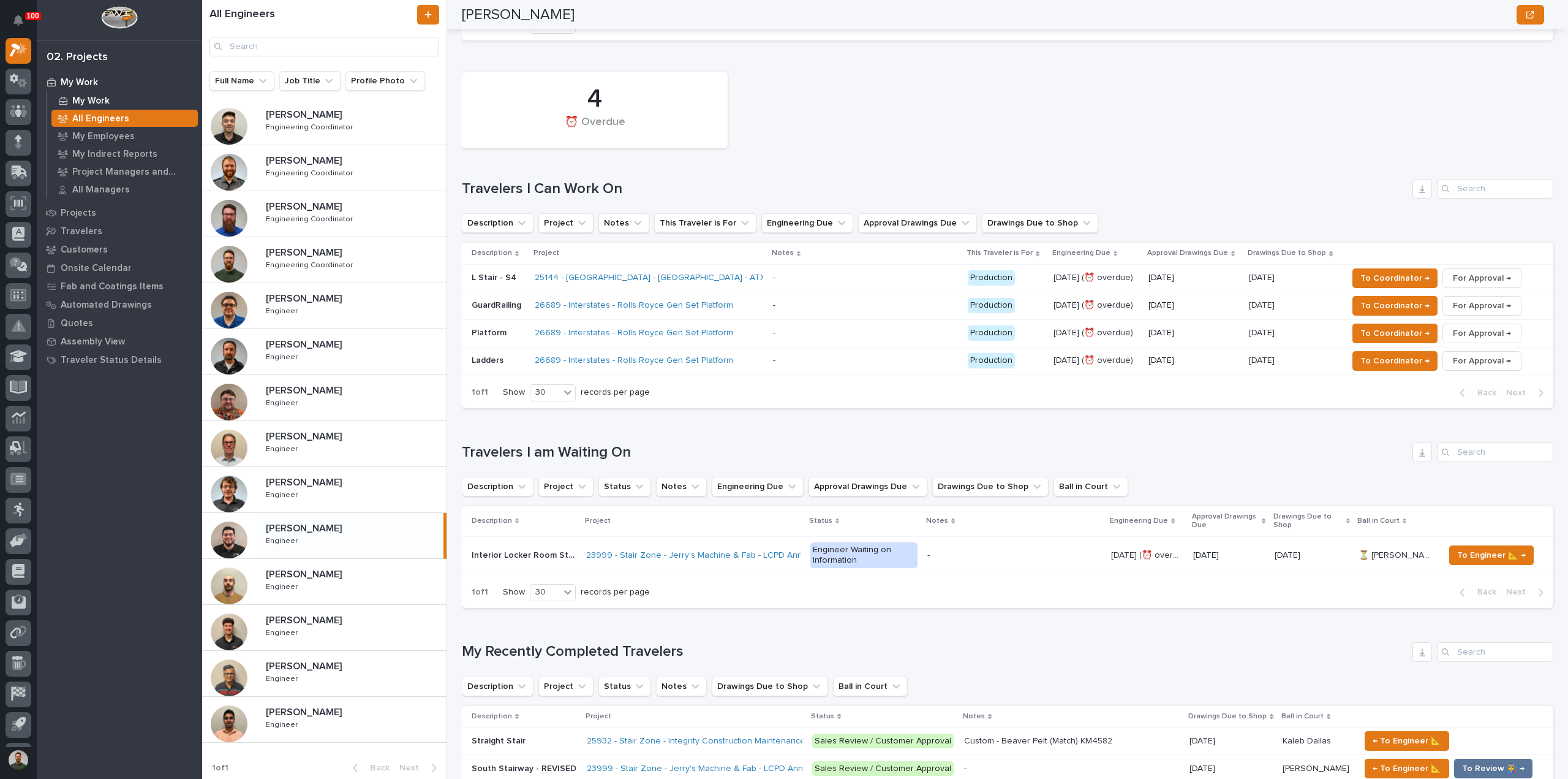
click at [94, 100] on p "My Work" at bounding box center [91, 101] width 37 height 11
